Goal: Transaction & Acquisition: Book appointment/travel/reservation

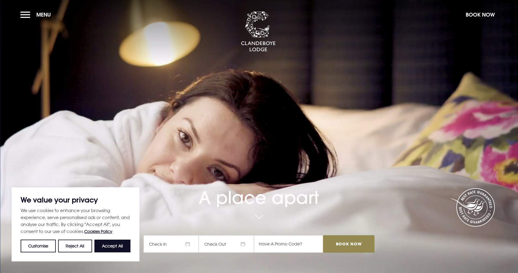
drag, startPoint x: 118, startPoint y: 246, endPoint x: 145, endPoint y: 246, distance: 27.0
click at [118, 246] on button "Accept All" at bounding box center [112, 246] width 36 height 13
checkbox input "true"
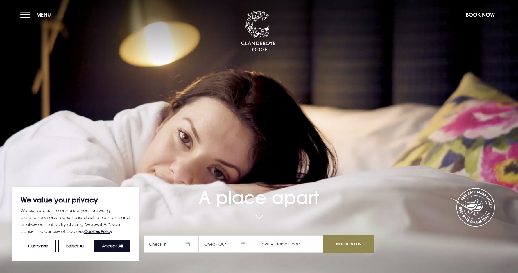
checkbox input "true"
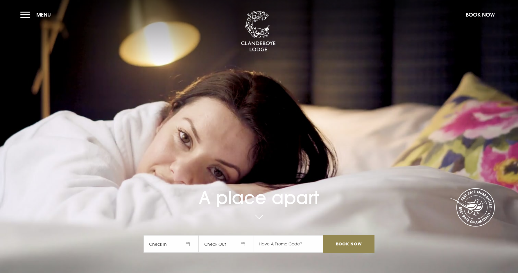
click at [189, 244] on span "Check In" at bounding box center [171, 243] width 55 height 17
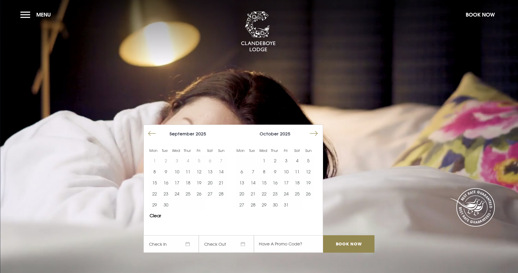
click at [315, 133] on button "Move forward to switch to the next month." at bounding box center [313, 133] width 11 height 11
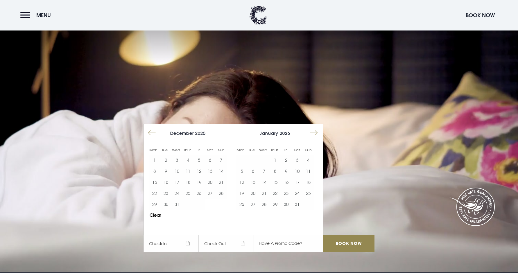
click at [315, 133] on button "Move forward to switch to the next month." at bounding box center [313, 133] width 11 height 11
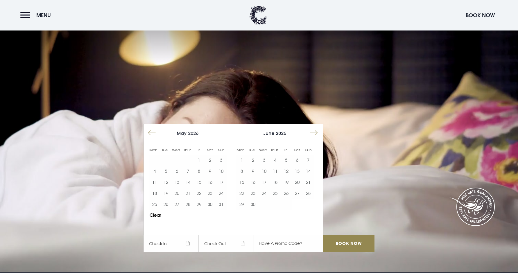
click at [315, 133] on button "Move forward to switch to the next month." at bounding box center [313, 133] width 11 height 11
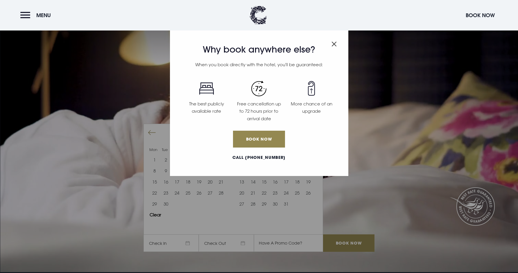
click at [334, 42] on img "Close modal" at bounding box center [334, 44] width 5 height 5
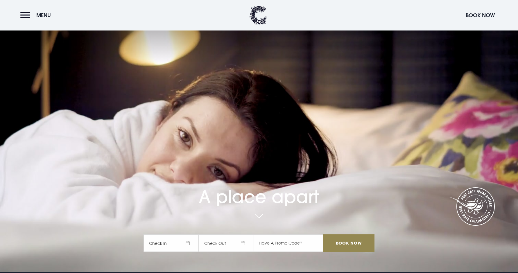
click at [190, 243] on span "Check In" at bounding box center [171, 242] width 55 height 17
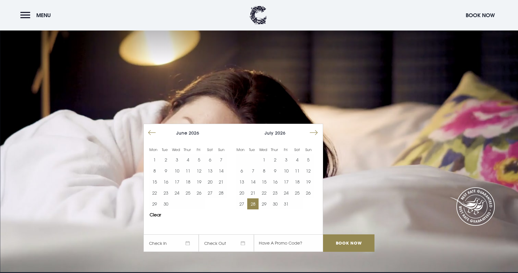
click at [253, 201] on button "28" at bounding box center [252, 203] width 11 height 11
click at [275, 202] on button "30" at bounding box center [275, 203] width 11 height 11
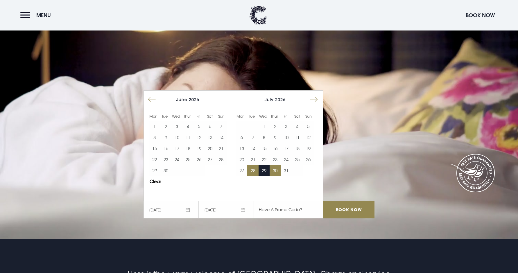
scroll to position [35, 0]
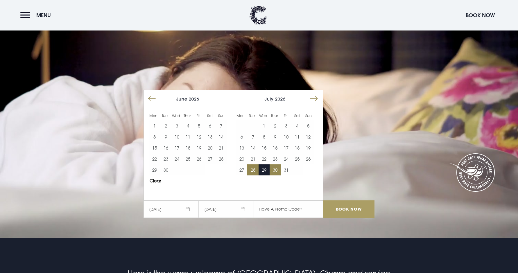
click at [359, 210] on input "Book Now" at bounding box center [348, 208] width 51 height 17
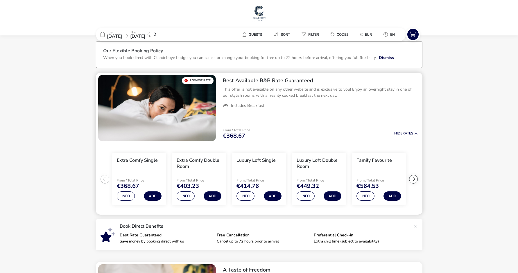
scroll to position [7, 0]
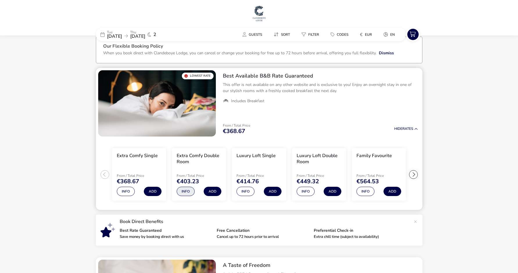
click at [187, 193] on button "Info" at bounding box center [186, 191] width 18 height 9
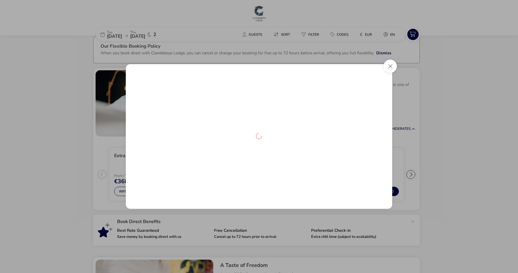
scroll to position [14, 0]
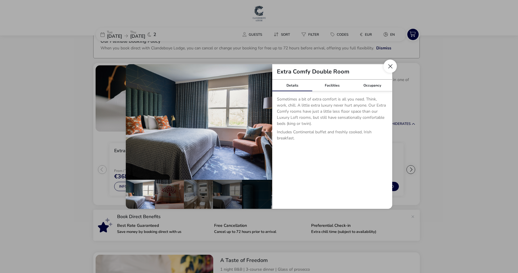
click at [390, 66] on button "Close dialog" at bounding box center [390, 66] width 13 height 13
